Goal: Transaction & Acquisition: Purchase product/service

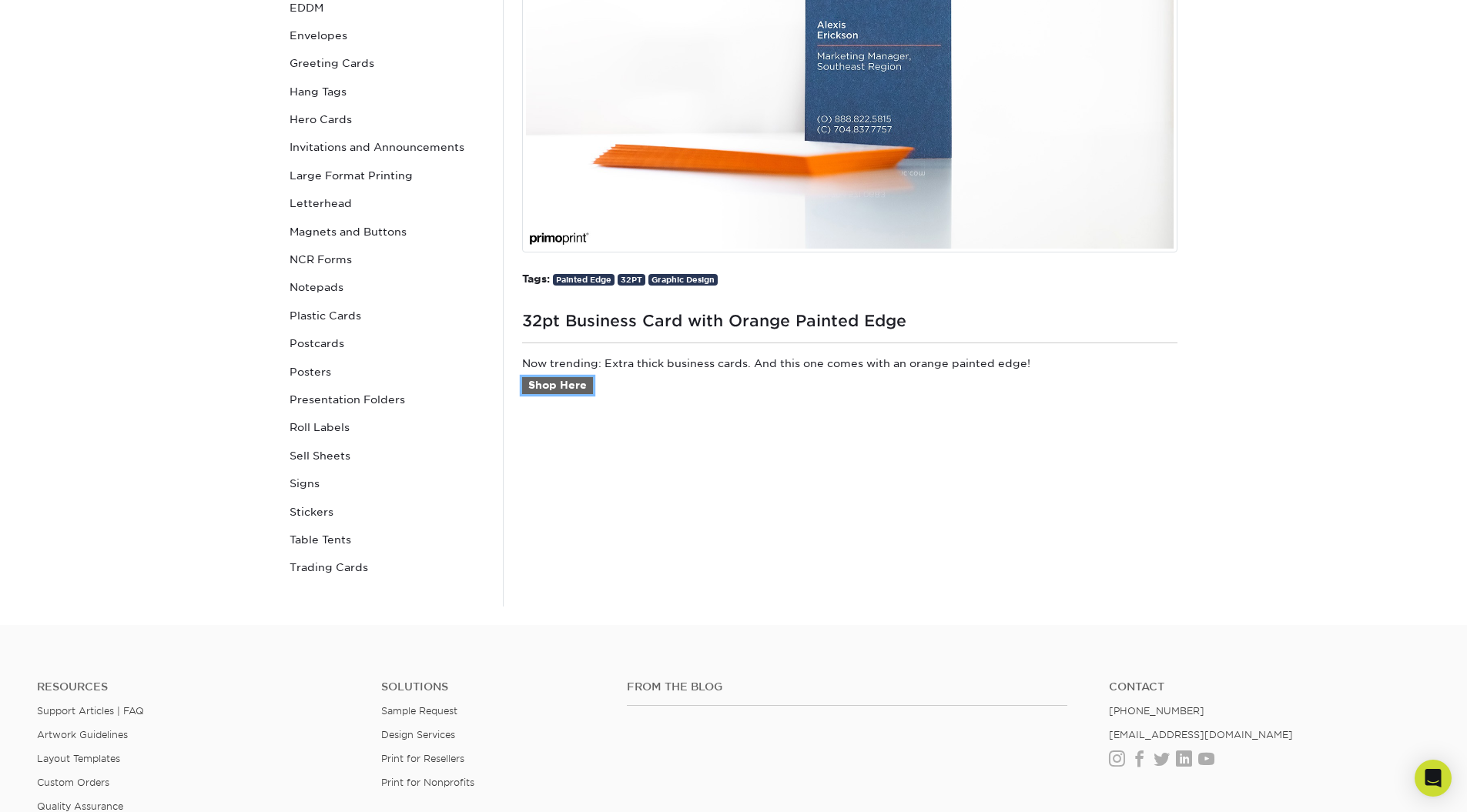
click at [569, 386] on link "Shop Here" at bounding box center [557, 386] width 71 height 17
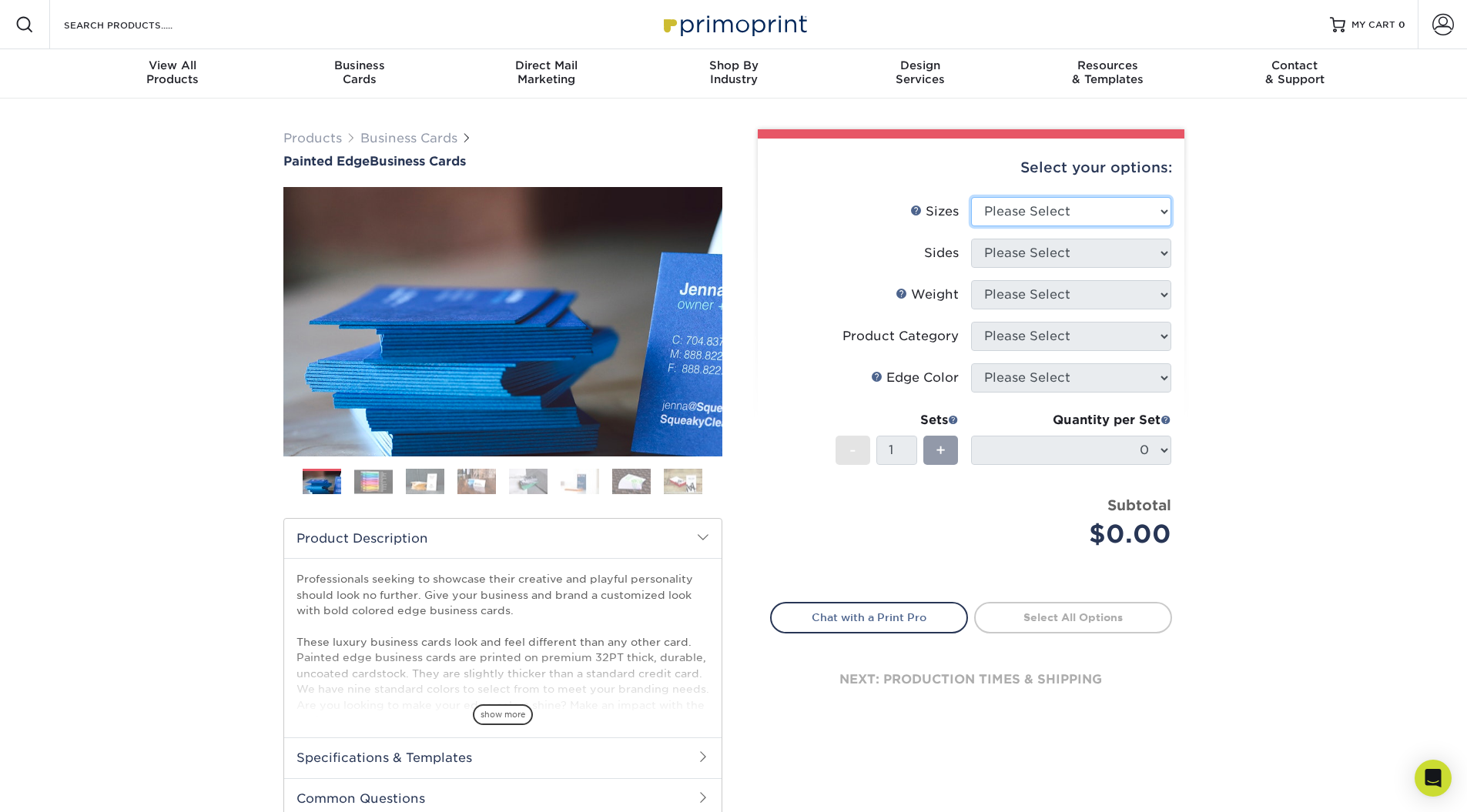
click at [1096, 215] on select "Please Select 2" x 3.5" - Standard 2.125" x 3.375" - European 2.5" x 2.5" - Squ…" at bounding box center [1071, 211] width 200 height 29
select select "2.00x3.50"
click at [971, 197] on select "Please Select 2" x 3.5" - Standard 2.125" x 3.375" - European 2.5" x 2.5" - Squ…" at bounding box center [1071, 211] width 200 height 29
click at [1040, 253] on select "Please Select Print Both Sides Print Front Only" at bounding box center [1071, 253] width 200 height 29
select select "13abbda7-1d64-4f25-8bb2-c179b224825d"
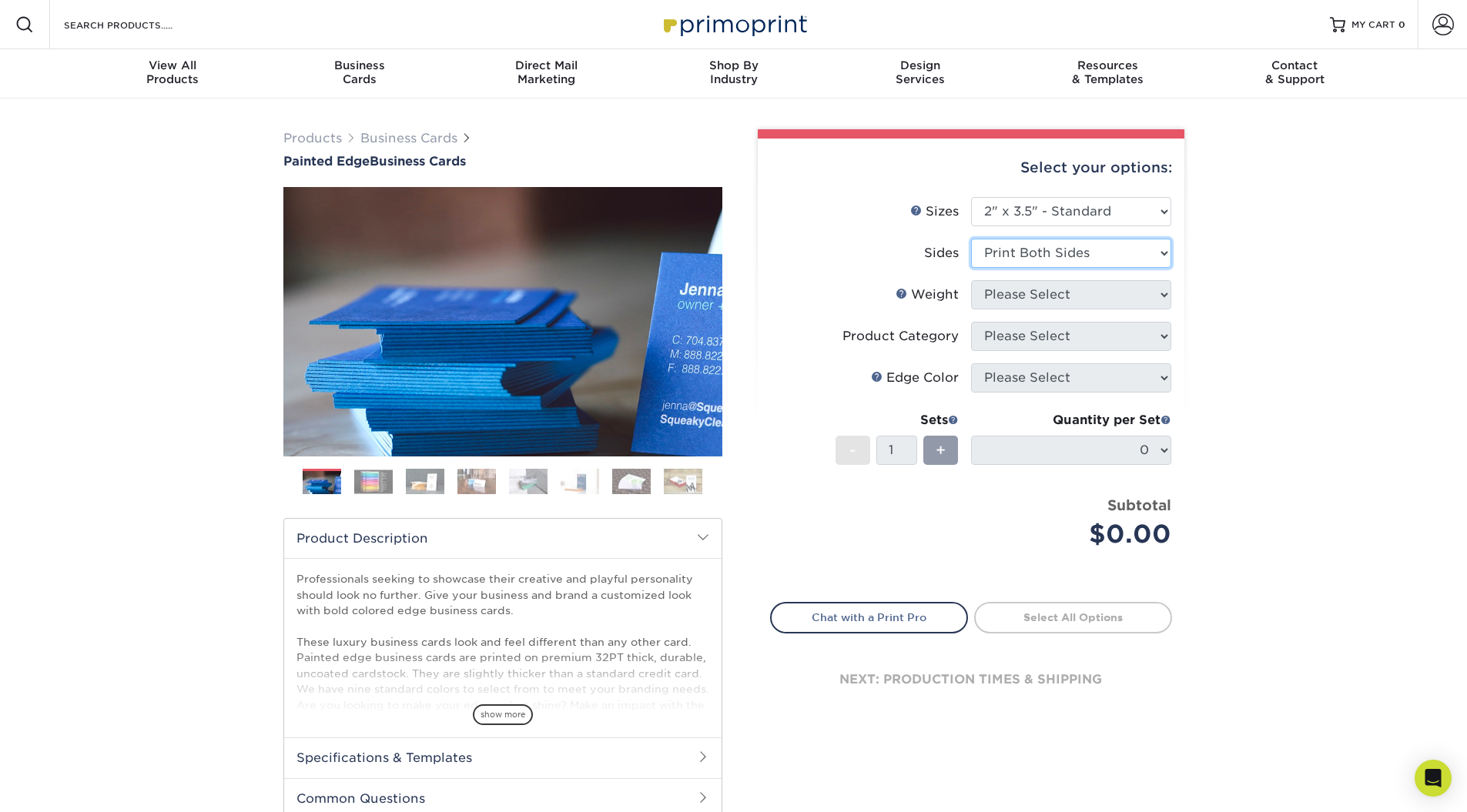
click at [971, 238] on select "Please Select Print Both Sides Print Front Only" at bounding box center [1071, 253] width 200 height 29
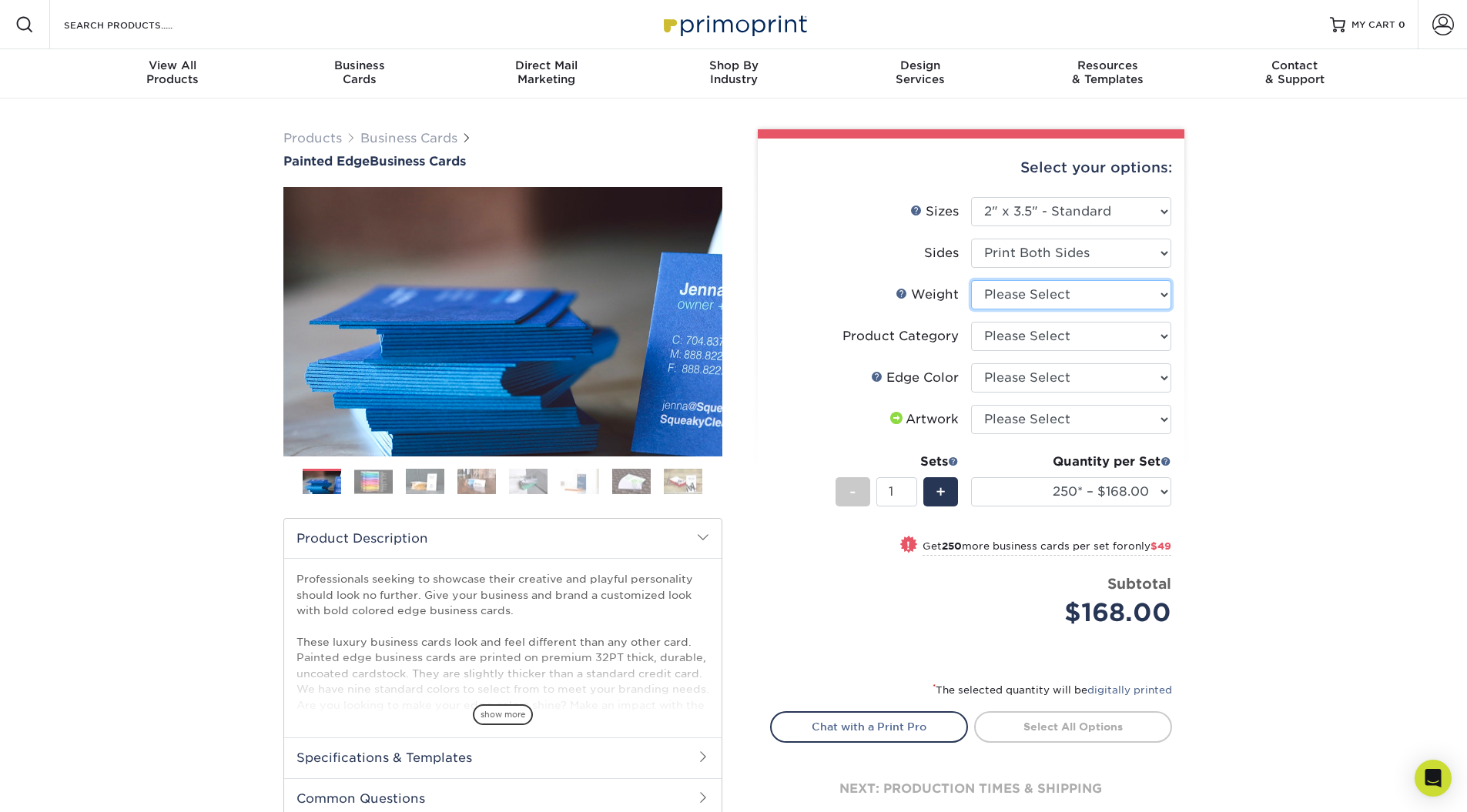
click at [1073, 299] on select "Please Select 32PTUC" at bounding box center [1071, 295] width 200 height 29
select select "32PTUC"
click at [971, 280] on select "Please Select 32PTUC" at bounding box center [1071, 295] width 200 height 29
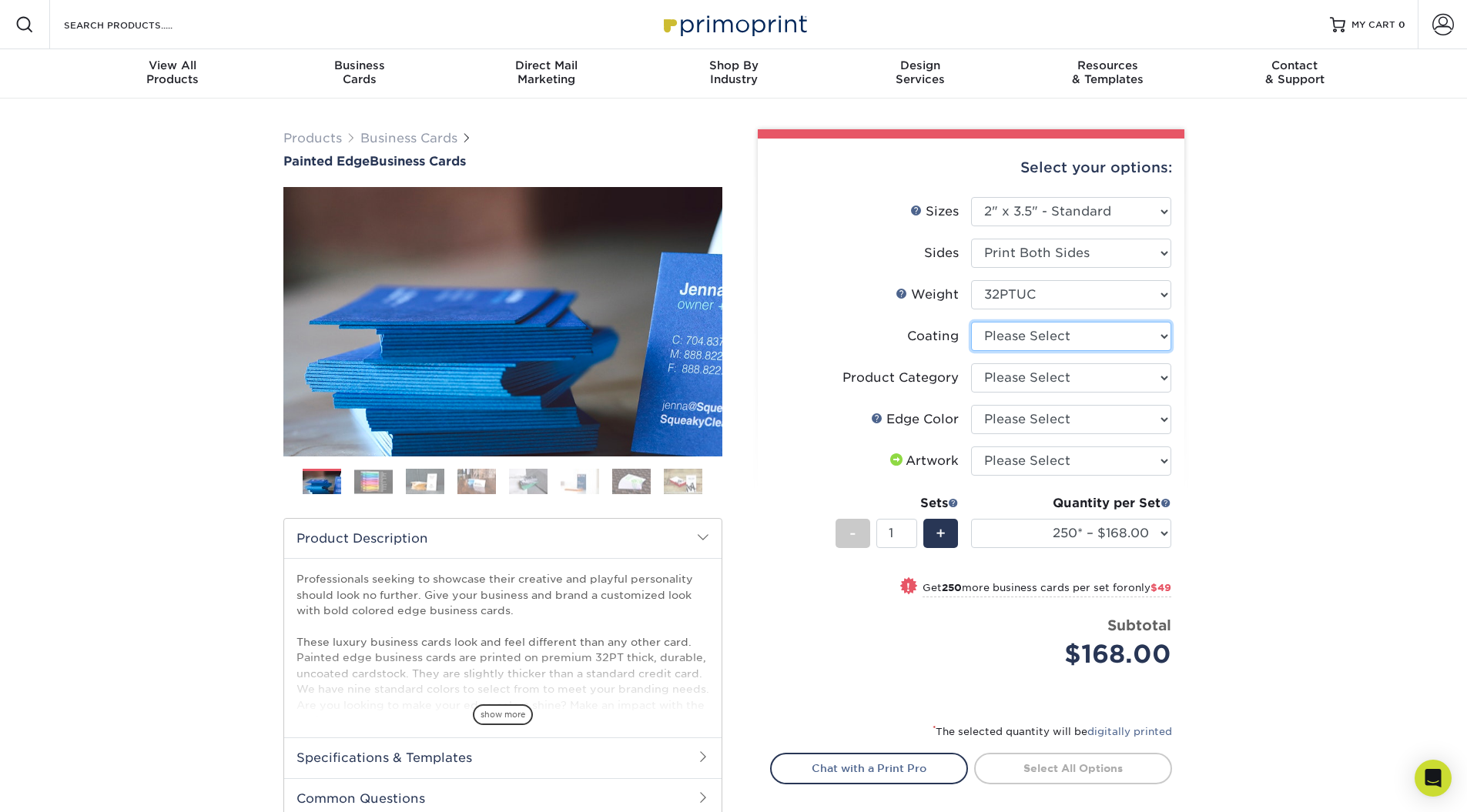
click at [1020, 336] on select at bounding box center [1071, 336] width 200 height 29
select select "3e7618de-abca-4bda-9f97-8b9129e913d8"
click at [971, 322] on select at bounding box center [1071, 336] width 200 height 29
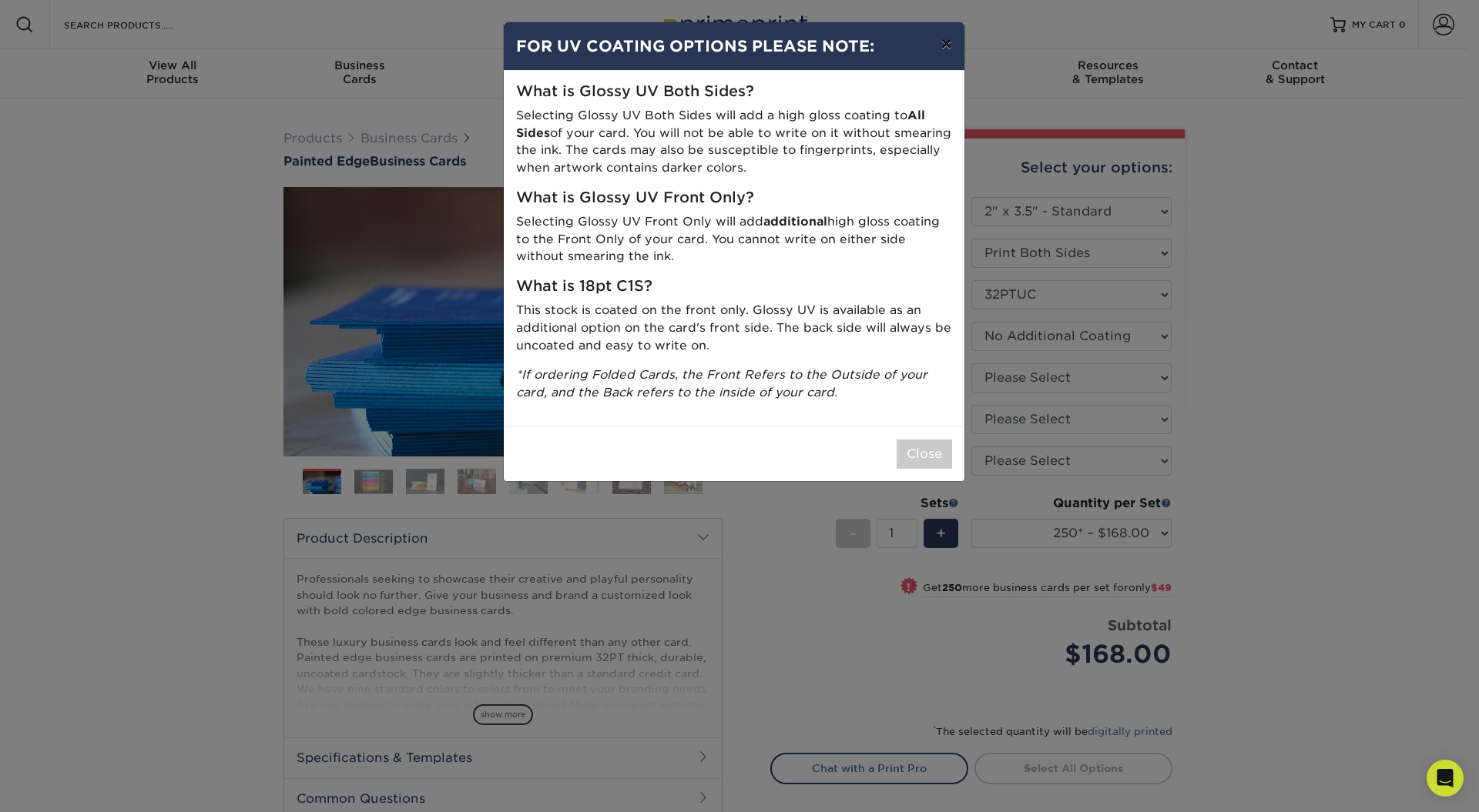
click at [948, 38] on button "×" at bounding box center [945, 44] width 36 height 43
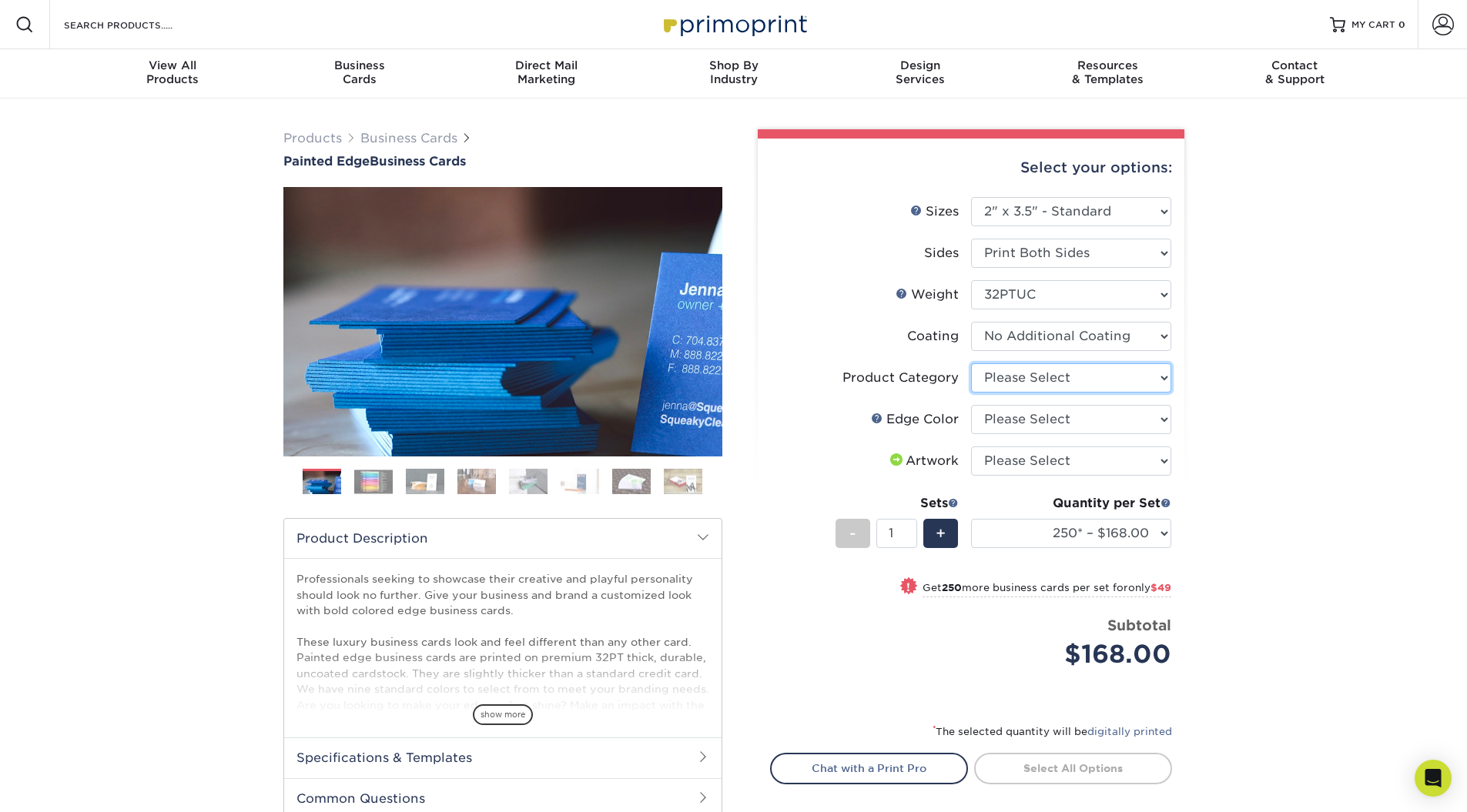
click at [1008, 380] on select "Please Select Business Cards" at bounding box center [1071, 378] width 200 height 29
select select "3b5148f1-0588-4f88-a218-97bcfdce65c1"
click at [971, 363] on select "Please Select Business Cards" at bounding box center [1071, 378] width 200 height 29
click at [1046, 417] on select "Please Select Charcoal Black Brown Blue Pearlescent Blue Pearlescent Gold Pearl…" at bounding box center [1071, 419] width 200 height 29
select select "a1dd4f78-e5b3-498e-8232-956f7b80f10f"
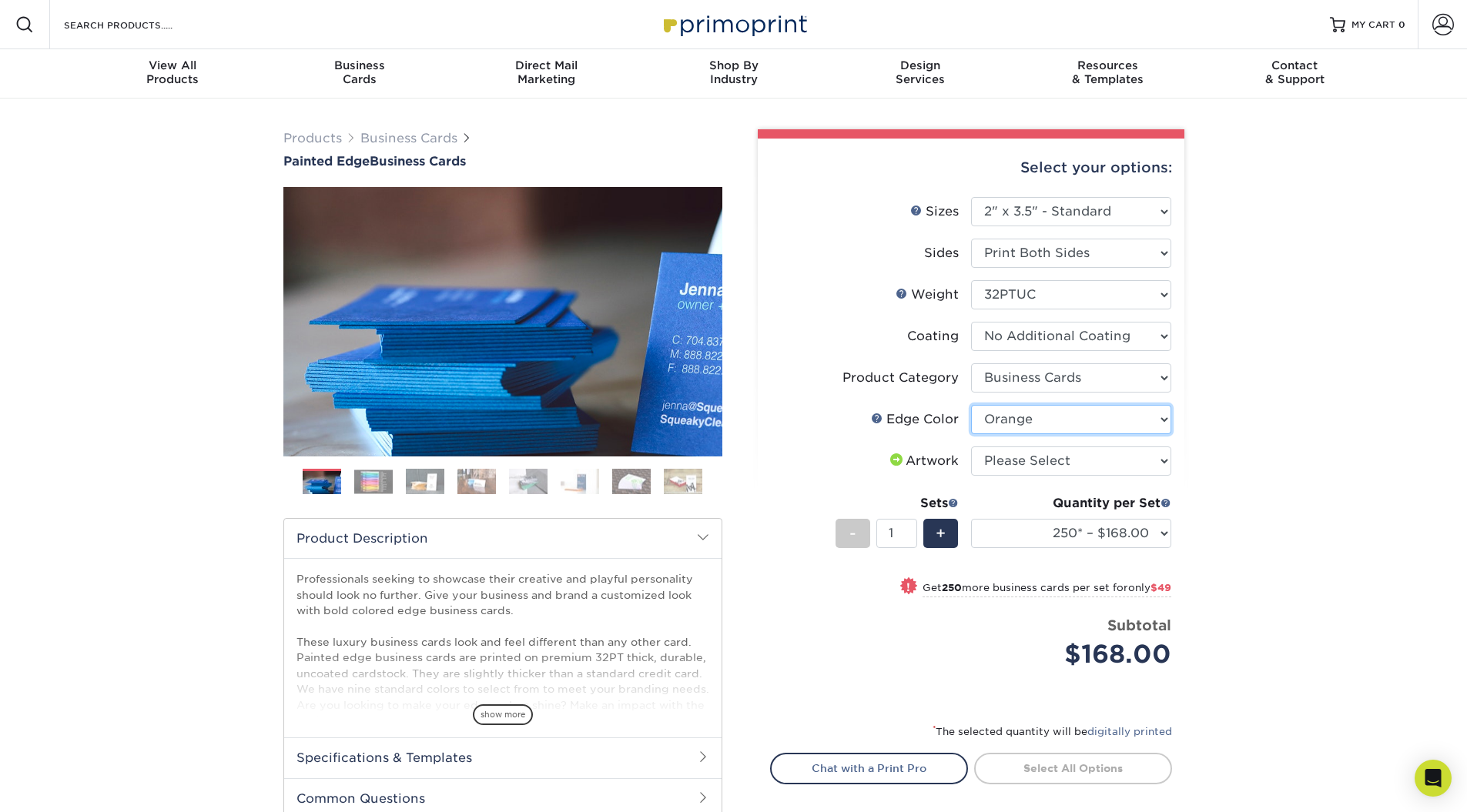
click at [971, 405] on select "Please Select Charcoal Black Brown Blue Pearlescent Blue Pearlescent Gold Pearl…" at bounding box center [1071, 419] width 200 height 29
click at [1227, 431] on div "Products Business Cards Painted Edge Business Cards Previous Next" at bounding box center [734, 516] width 1467 height 834
click at [1097, 458] on select "Please Select I will upload files I need a design - $100" at bounding box center [1071, 461] width 200 height 29
select select "upload"
click at [971, 446] on select "Please Select I will upload files I need a design - $100" at bounding box center [1071, 461] width 200 height 29
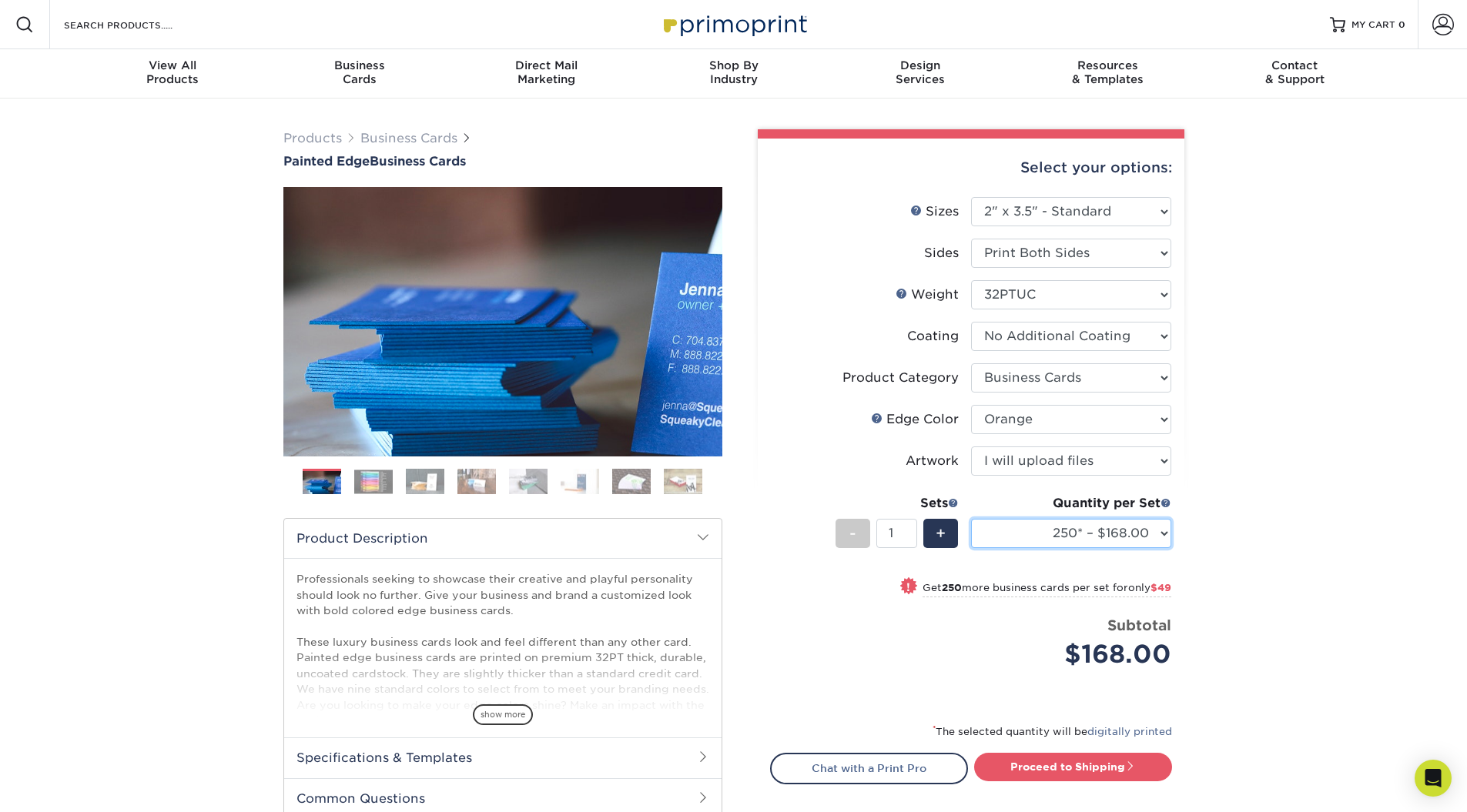
click at [1003, 535] on select "250* – $168.00 500* – $217.00 1000* – $339.00" at bounding box center [1071, 534] width 200 height 29
click at [971, 519] on select "250* – $168.00 500* – $217.00 1000* – $339.00" at bounding box center [1071, 534] width 200 height 29
click at [1116, 535] on select "250* – $168.00 500* – $217.00 1000* – $339.00" at bounding box center [1071, 534] width 200 height 29
select select "1000* – $339.00"
click at [971, 519] on select "250* – $168.00 500* – $217.00 1000* – $339.00" at bounding box center [1071, 534] width 200 height 29
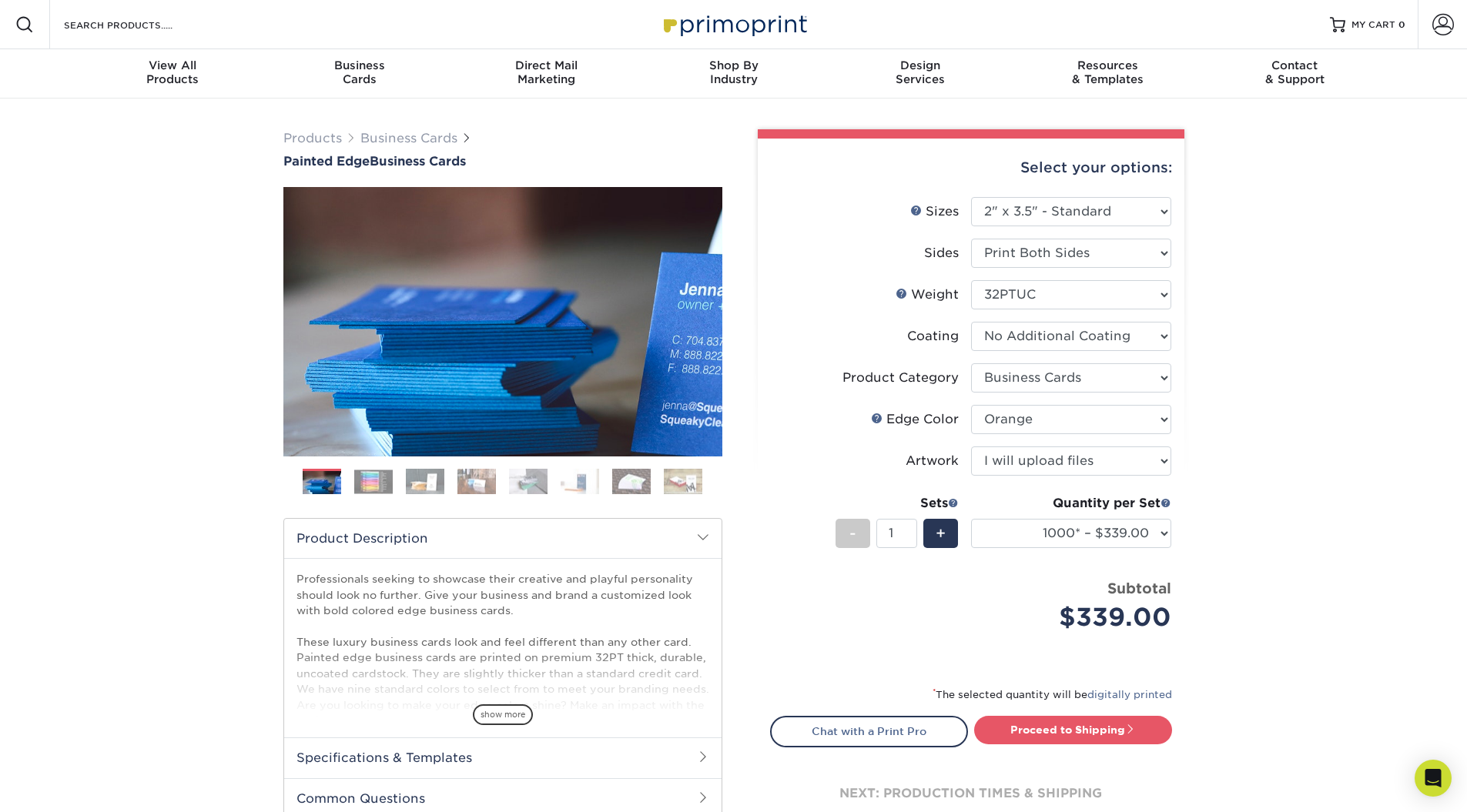
click at [1255, 549] on div "Products Business Cards Painted Edge Business Cards Previous Next" at bounding box center [734, 510] width 1467 height 822
